Goal: Information Seeking & Learning: Compare options

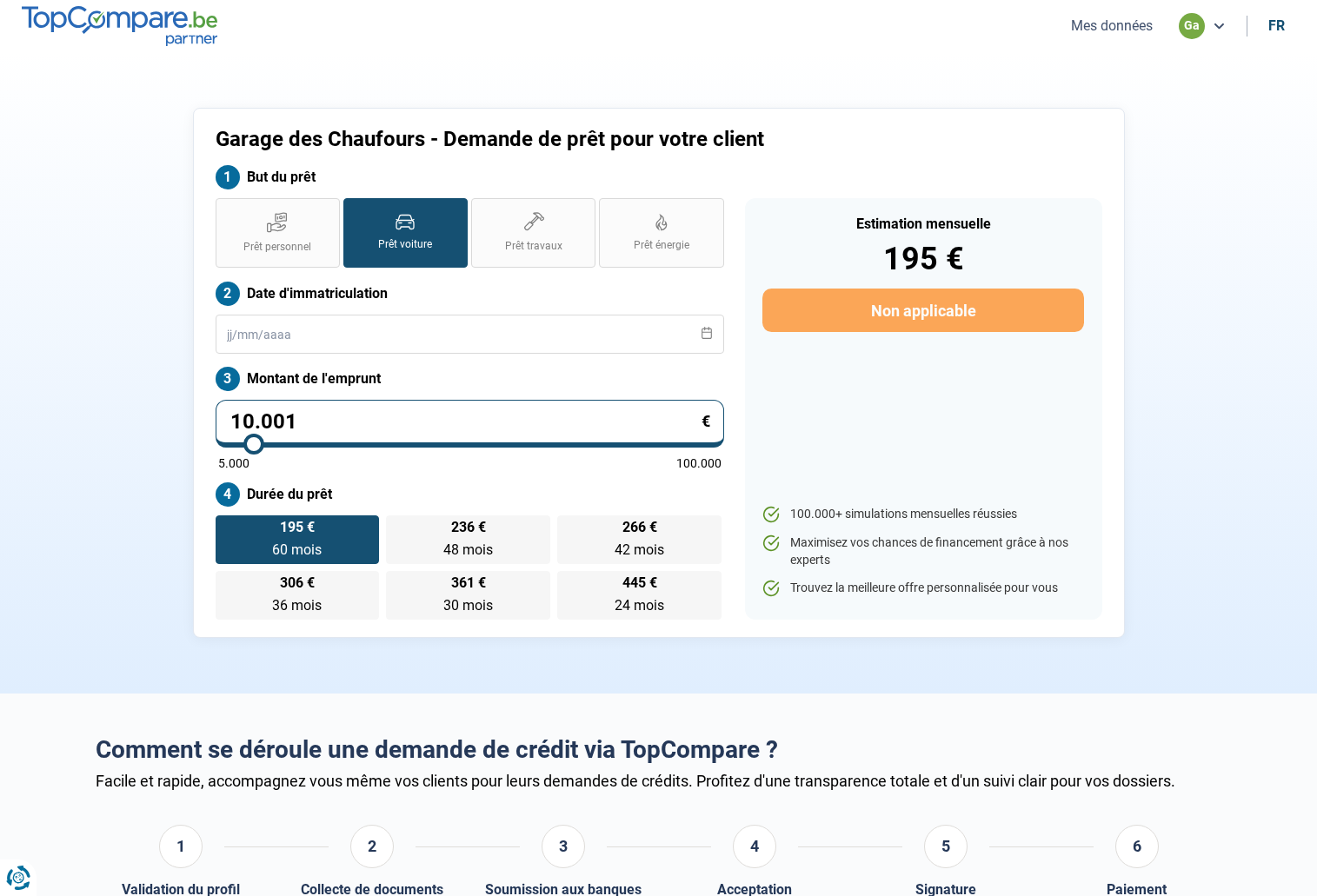
click at [1158, 18] on li "Mes données" at bounding box center [1112, 26] width 113 height 18
click at [1147, 29] on button "Mes données" at bounding box center [1112, 26] width 92 height 18
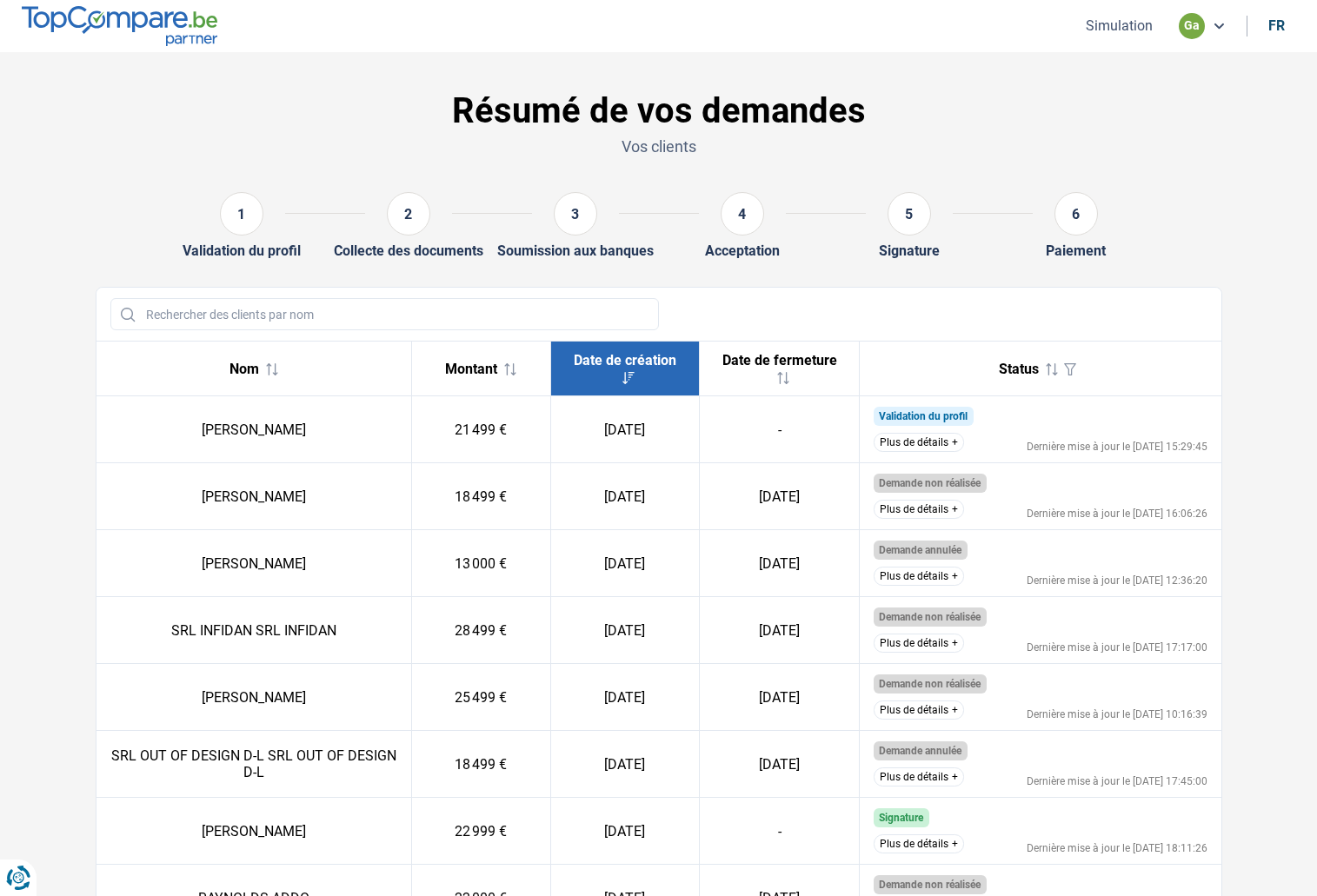
click at [913, 441] on button "Plus de détails" at bounding box center [919, 442] width 91 height 19
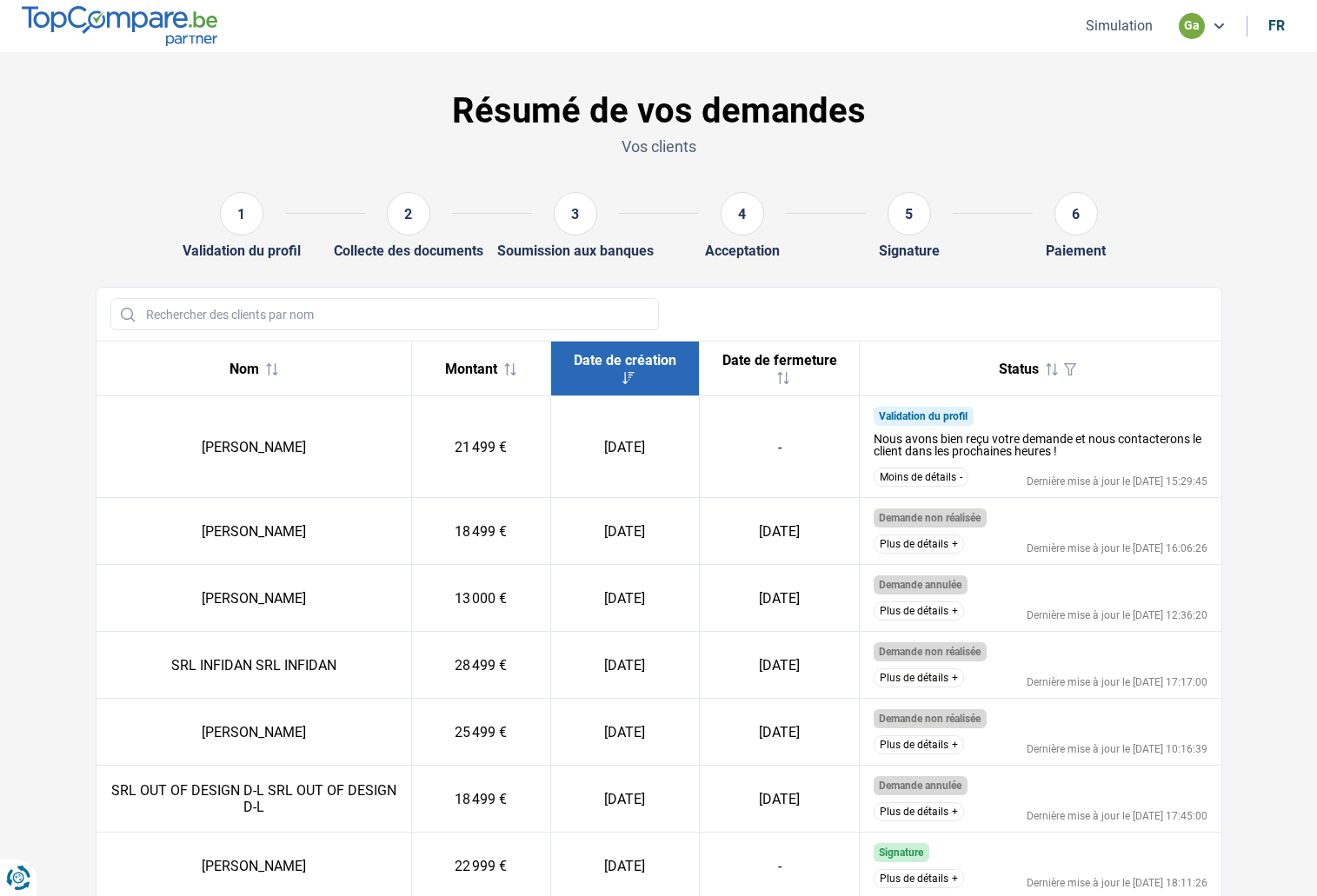
click at [949, 545] on button "Plus de détails" at bounding box center [919, 544] width 91 height 19
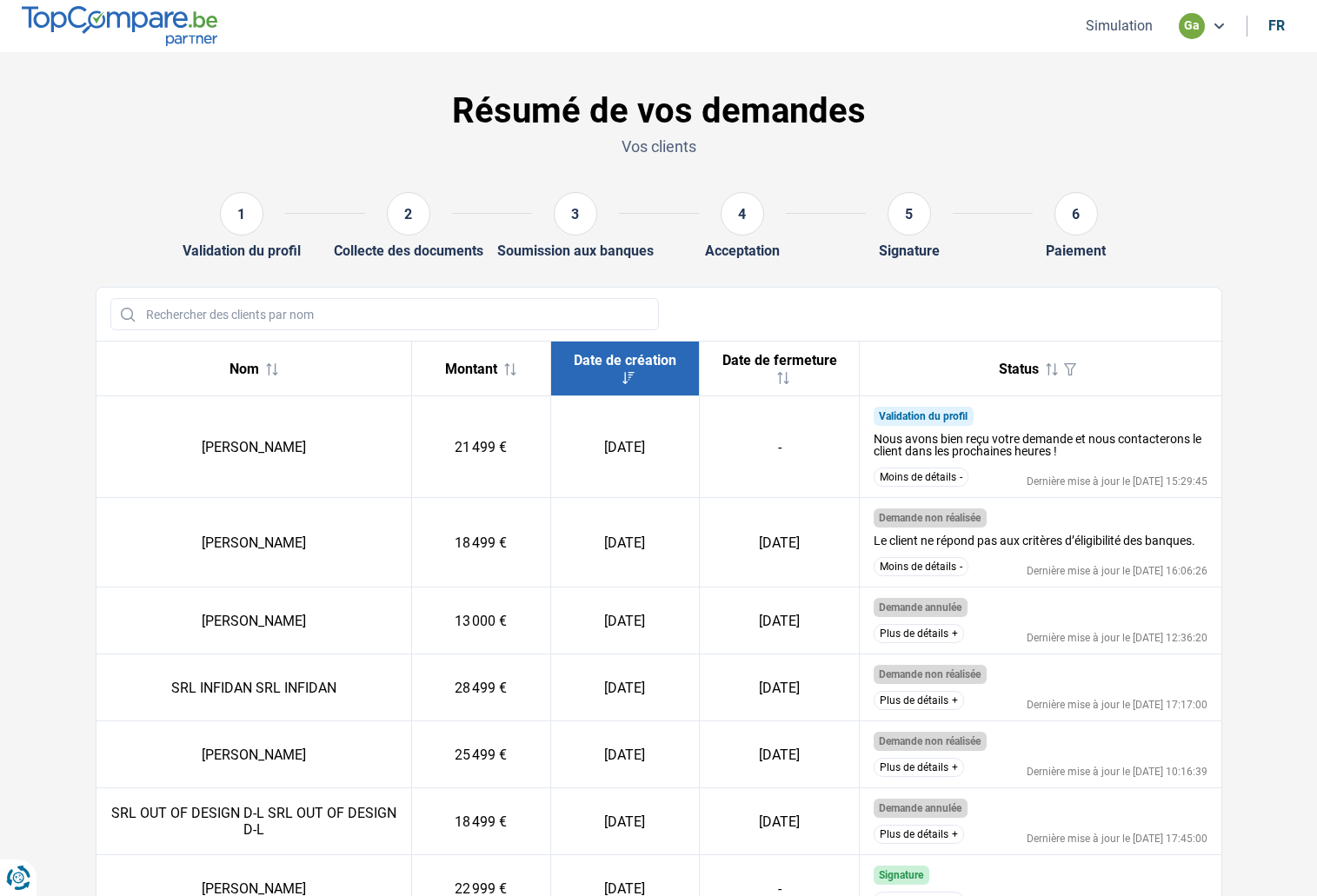
click at [951, 570] on button "Moins de détails" at bounding box center [921, 567] width 94 height 19
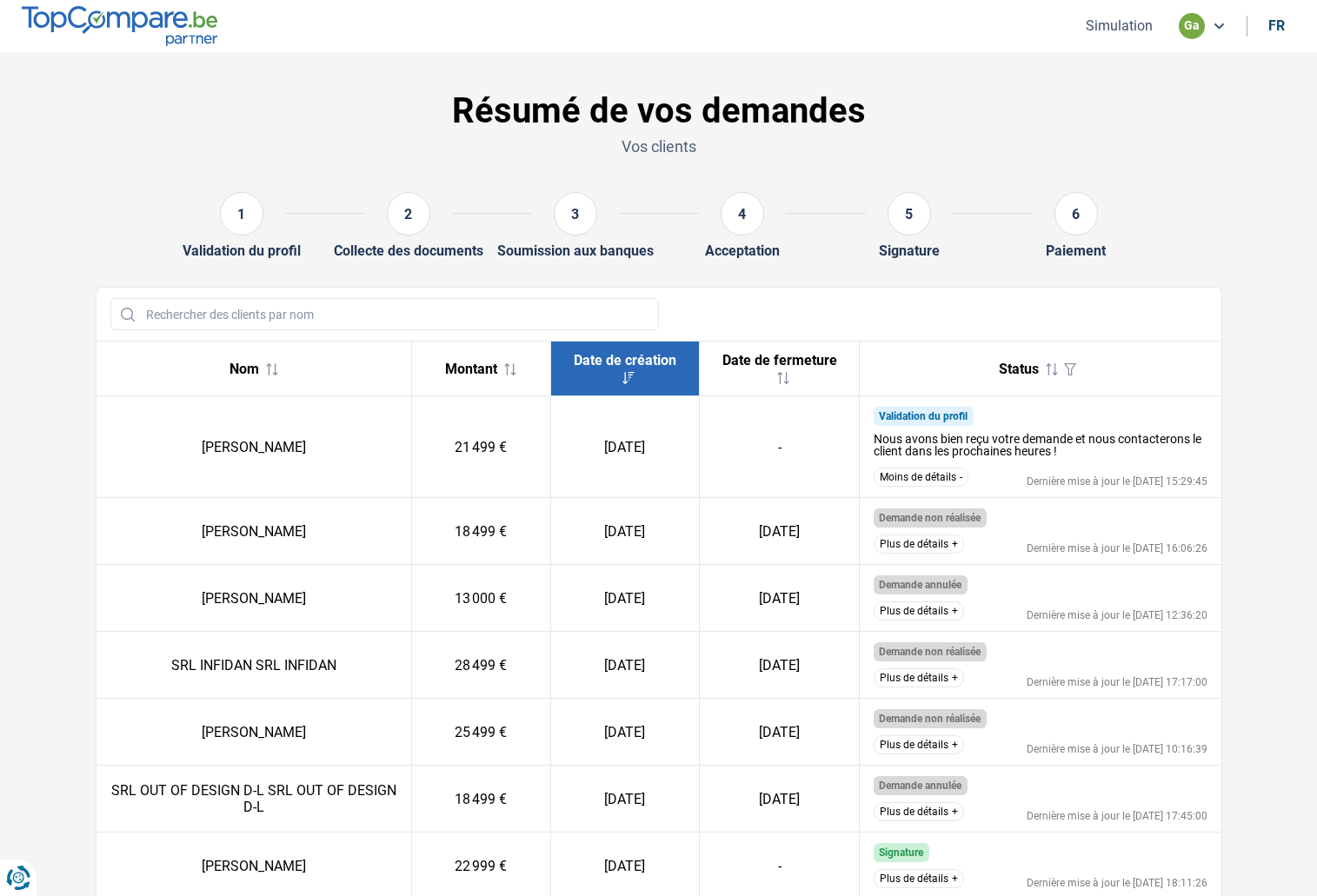
click at [938, 613] on button "Plus de détails" at bounding box center [919, 611] width 91 height 19
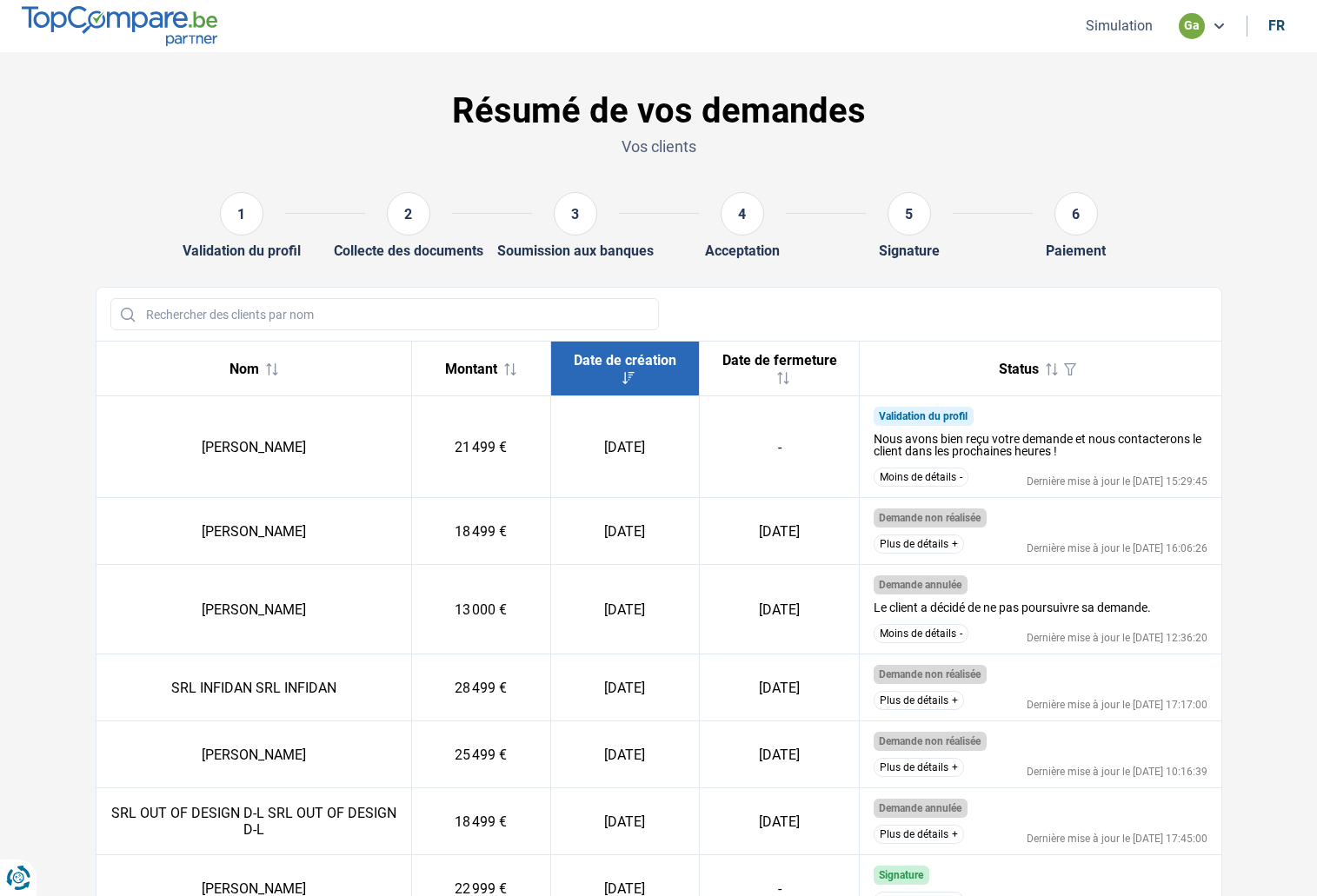
click at [944, 635] on button "Moins de détails" at bounding box center [921, 634] width 94 height 19
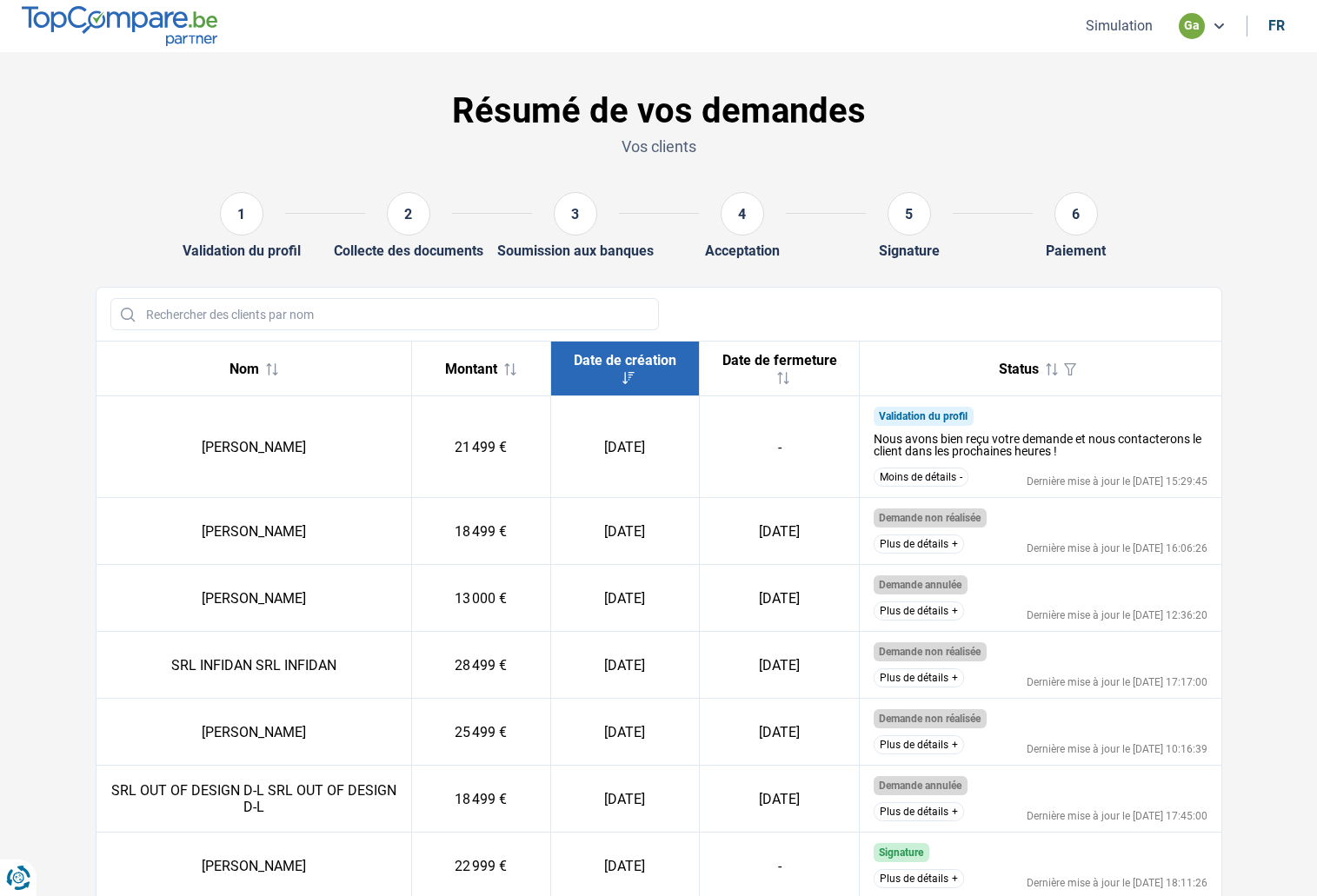
click at [942, 679] on button "Plus de détails" at bounding box center [919, 678] width 91 height 19
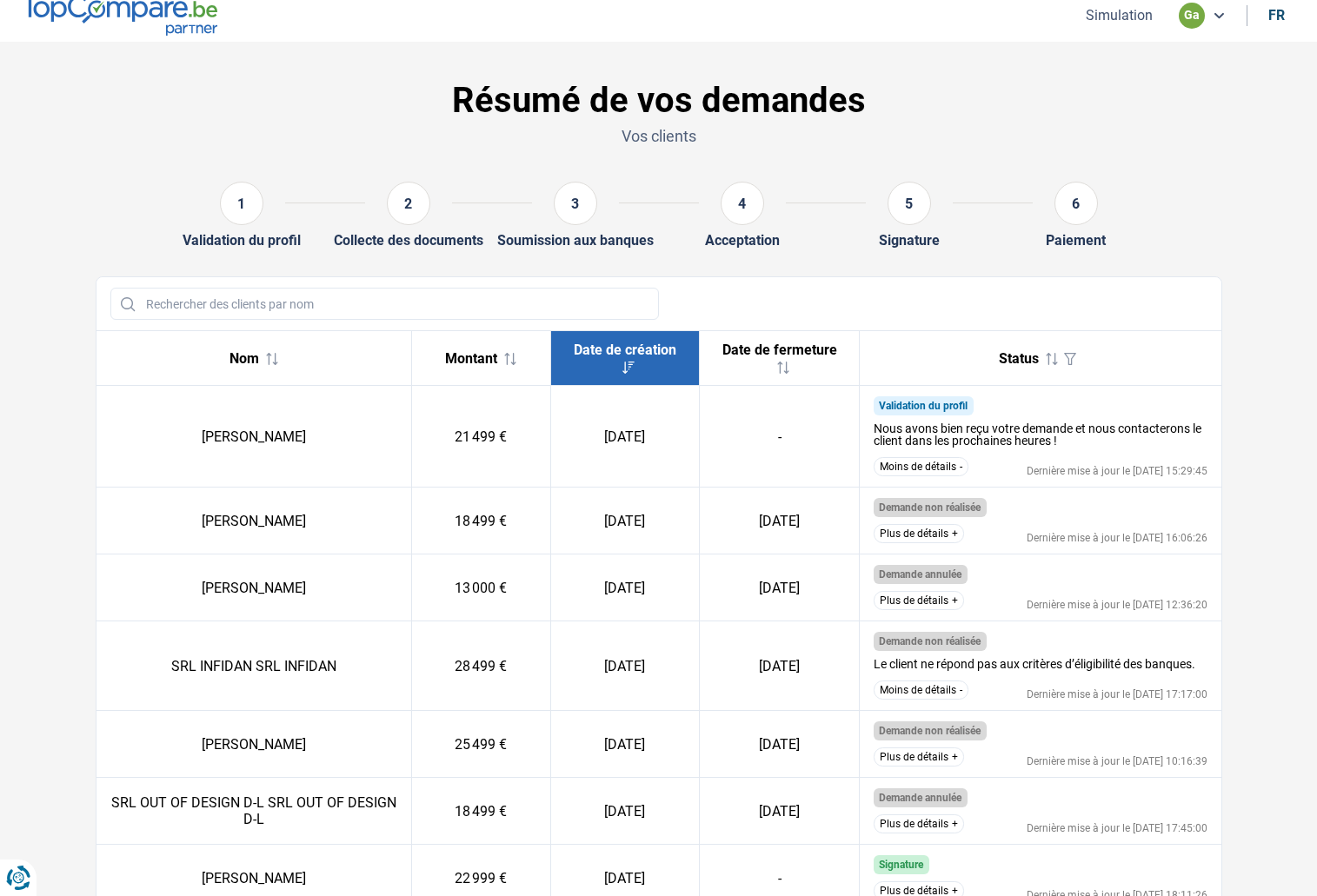
scroll to position [9, 0]
click at [953, 691] on button "Moins de détails" at bounding box center [921, 691] width 94 height 19
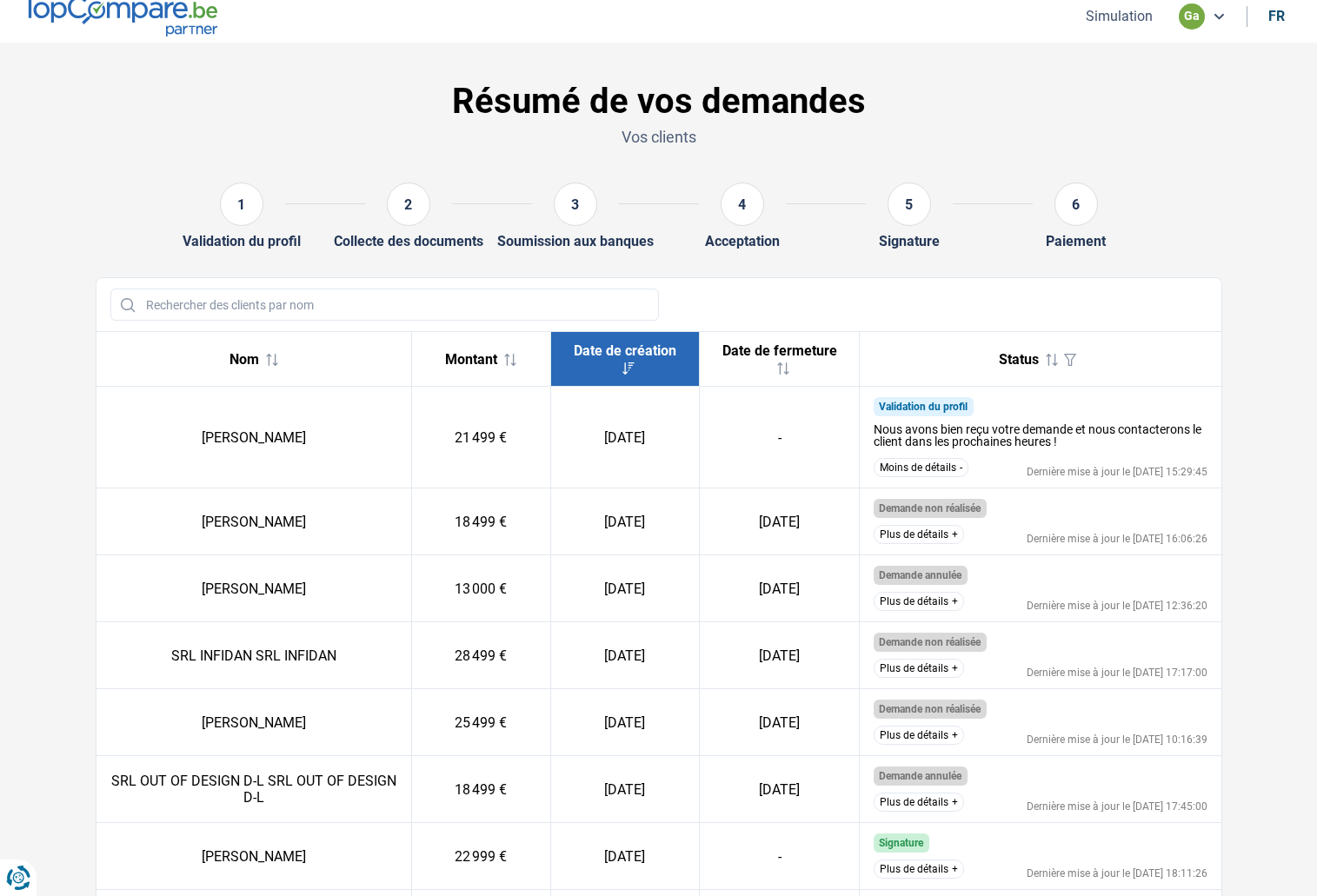
click at [930, 735] on button "Plus de détails" at bounding box center [919, 736] width 91 height 19
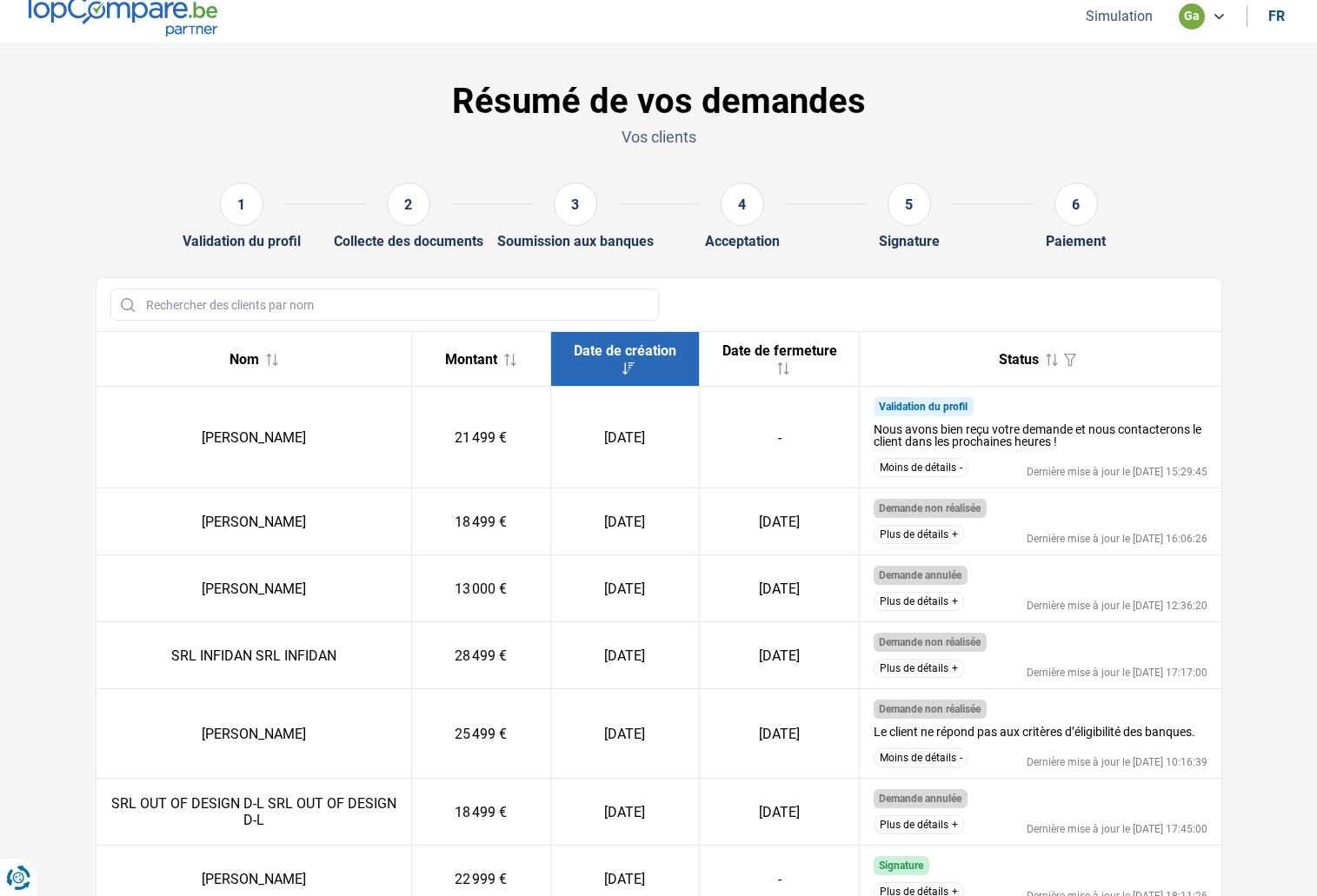
click at [936, 763] on button "Moins de détails" at bounding box center [921, 758] width 94 height 19
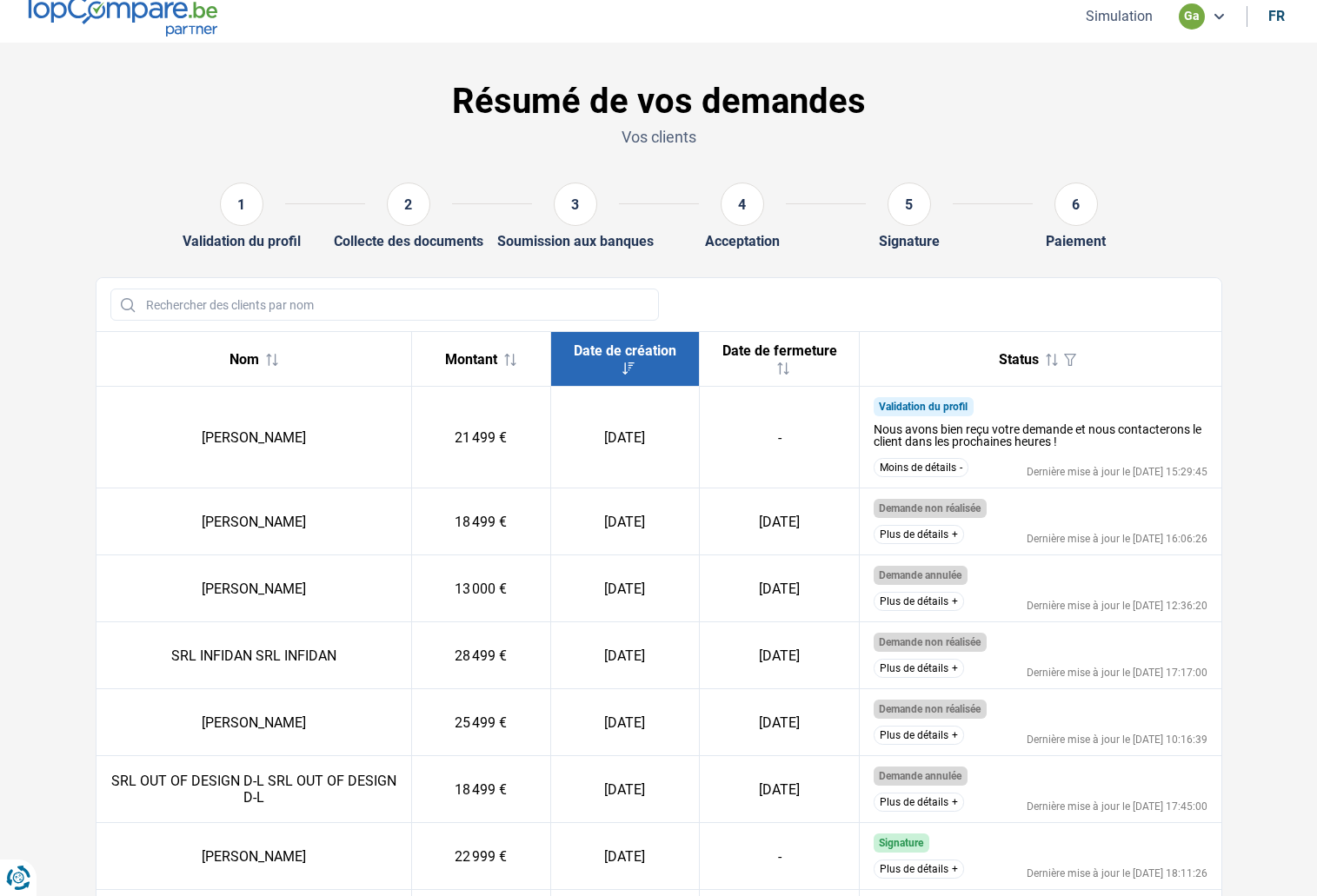
click at [944, 738] on button "Plus de détails" at bounding box center [919, 736] width 91 height 19
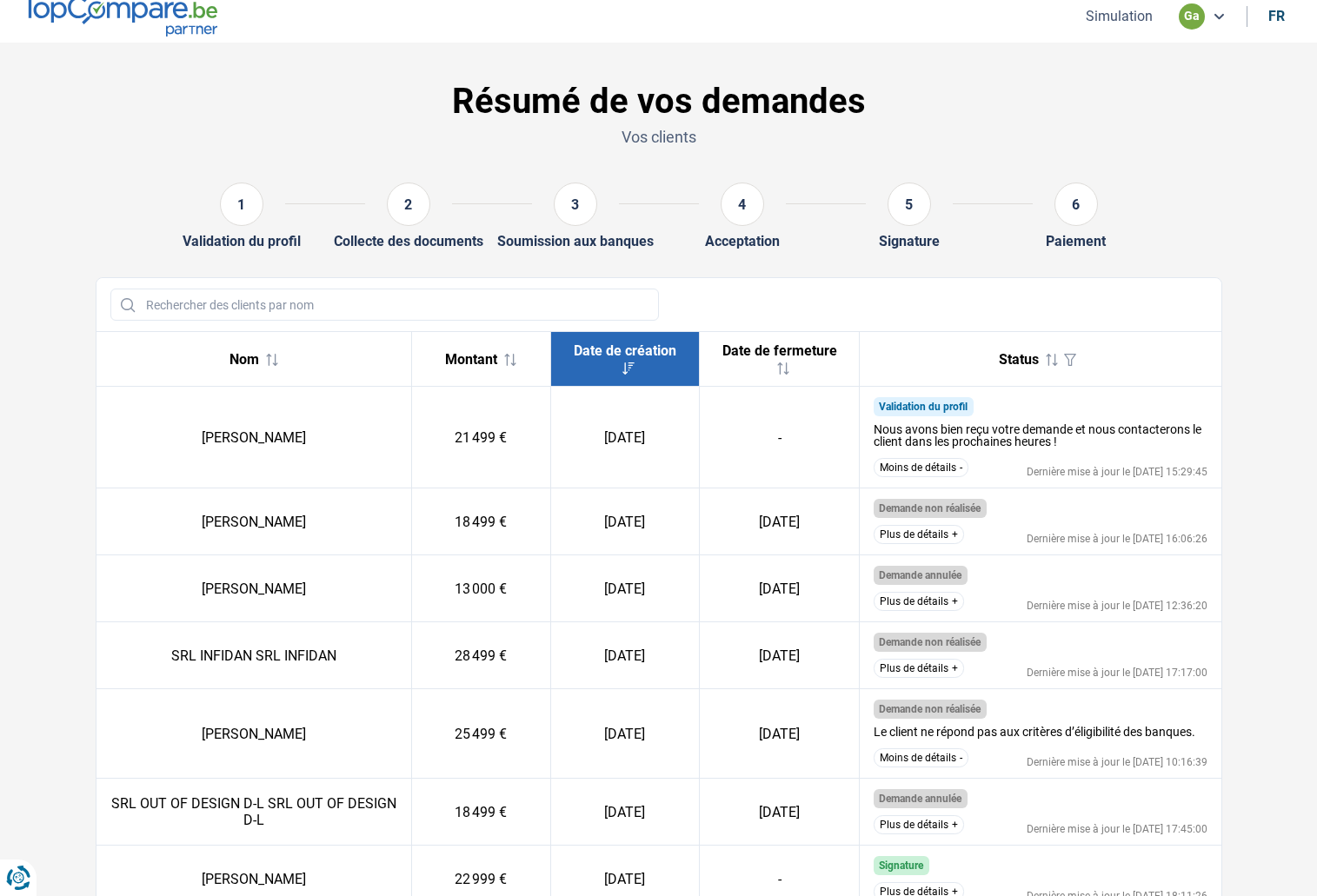
click at [932, 757] on button "Moins de détails" at bounding box center [921, 758] width 94 height 19
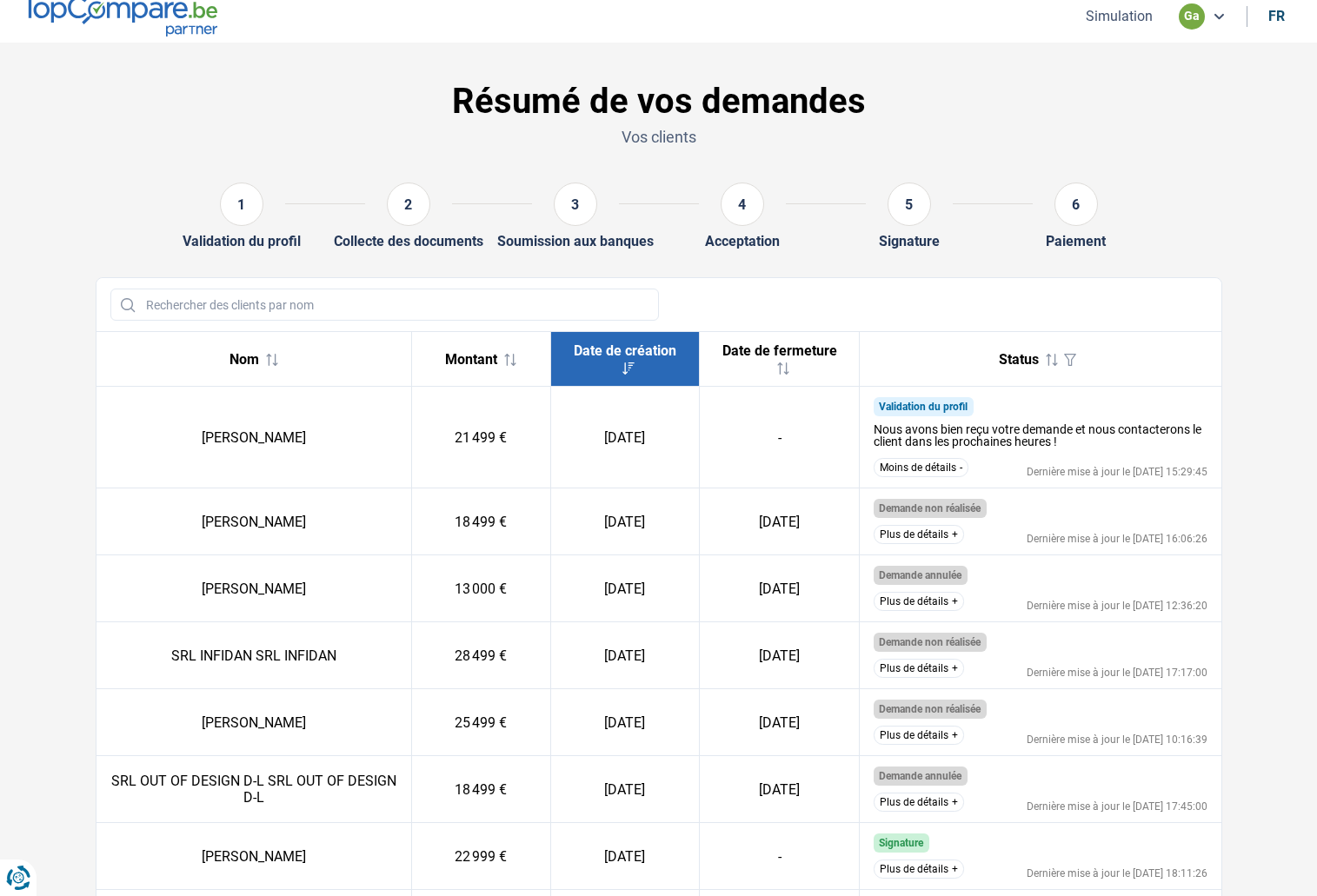
click at [938, 805] on button "Plus de détails" at bounding box center [919, 802] width 91 height 19
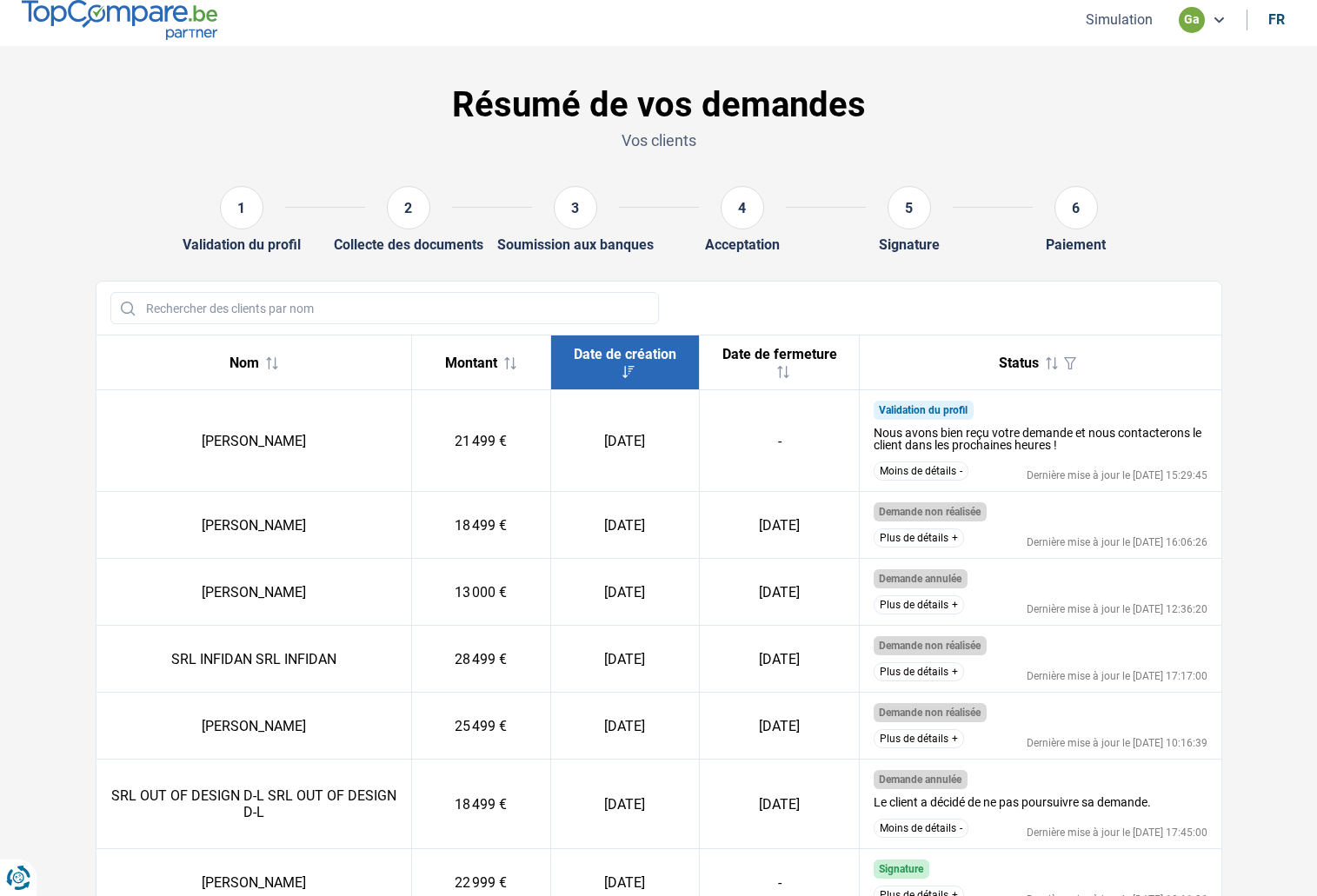
click at [935, 829] on button "Moins de détails" at bounding box center [921, 828] width 94 height 19
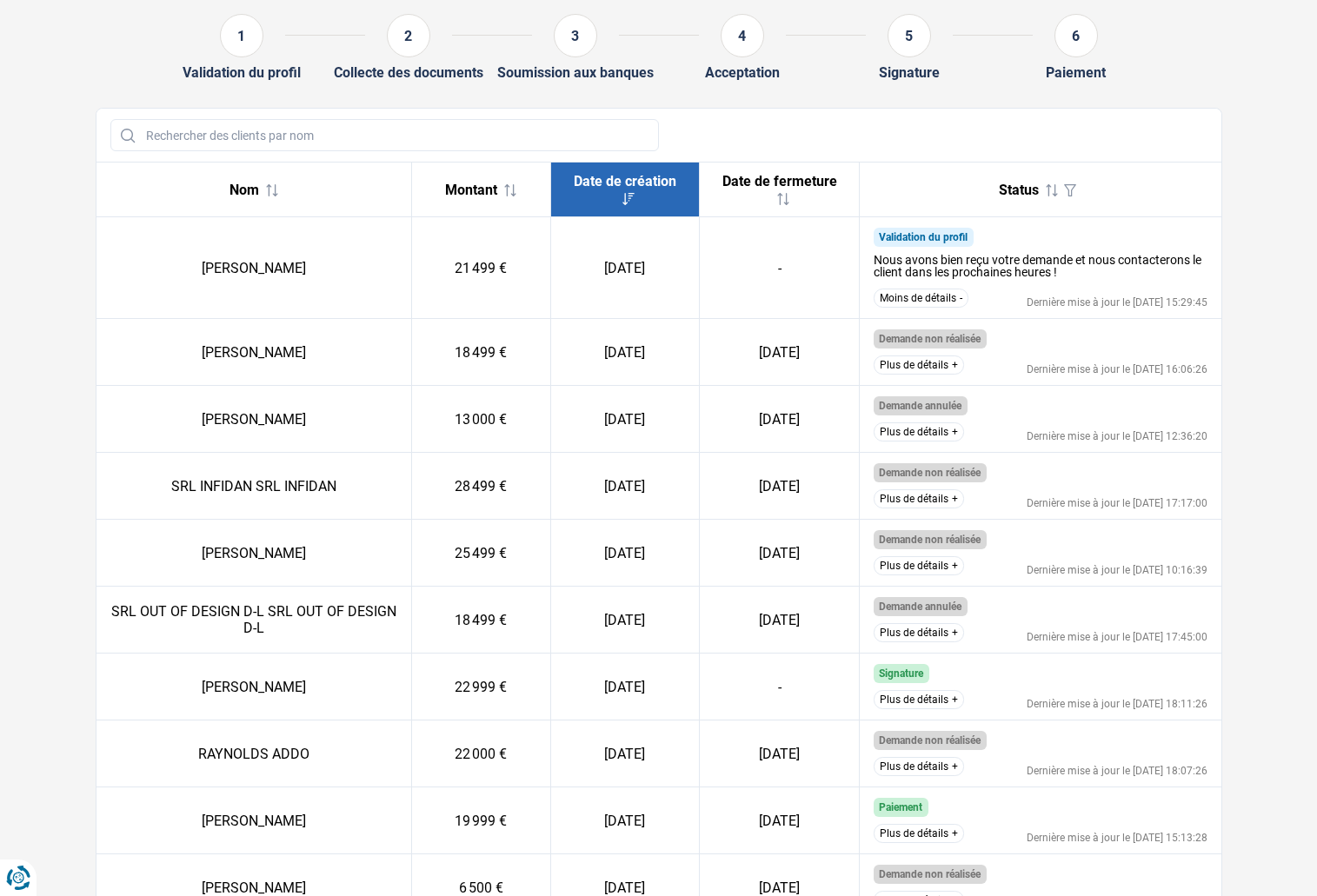
click at [913, 691] on button "Plus de détails" at bounding box center [919, 700] width 91 height 19
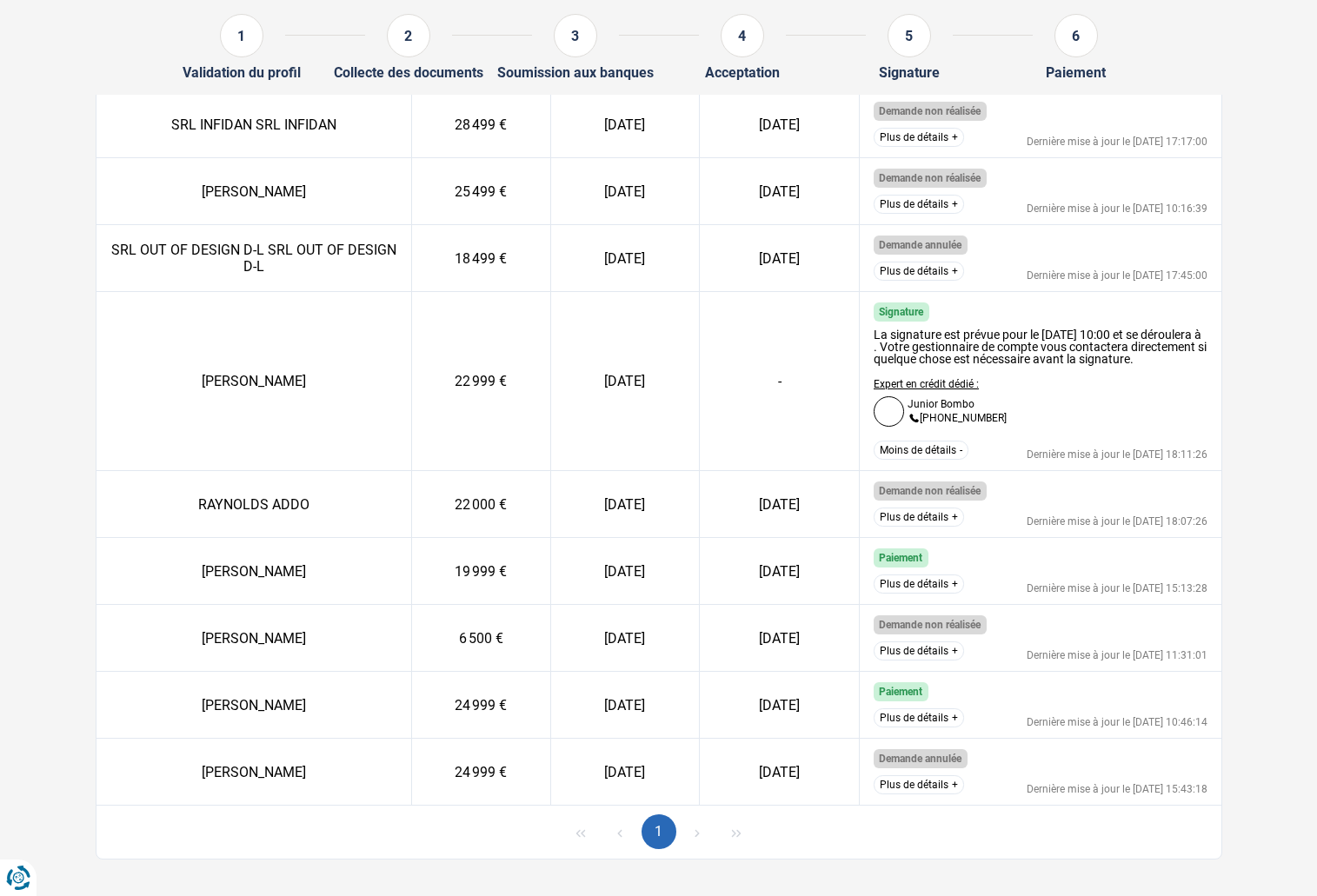
scroll to position [555, 0]
